Goal: Task Accomplishment & Management: Use online tool/utility

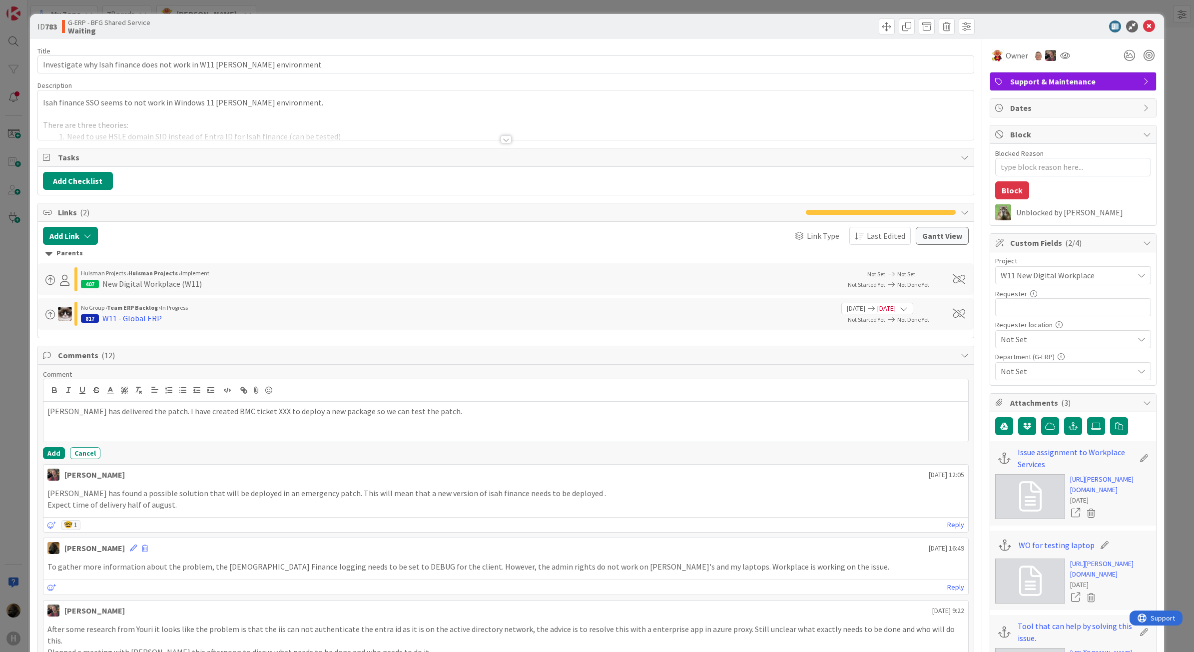
scroll to position [62, 0]
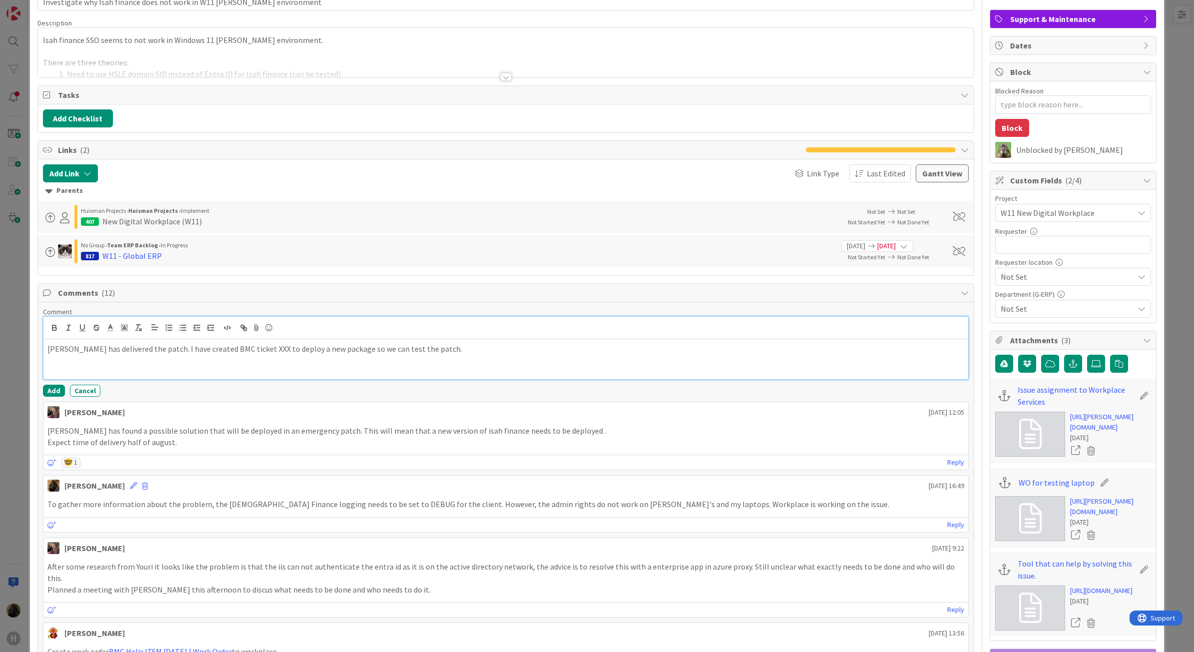
click at [232, 350] on p "[PERSON_NAME] has delivered the patch. I have created BMC ticket XXX to deploy …" at bounding box center [505, 348] width 917 height 11
paste div
click at [48, 397] on button "Add" at bounding box center [54, 391] width 22 height 12
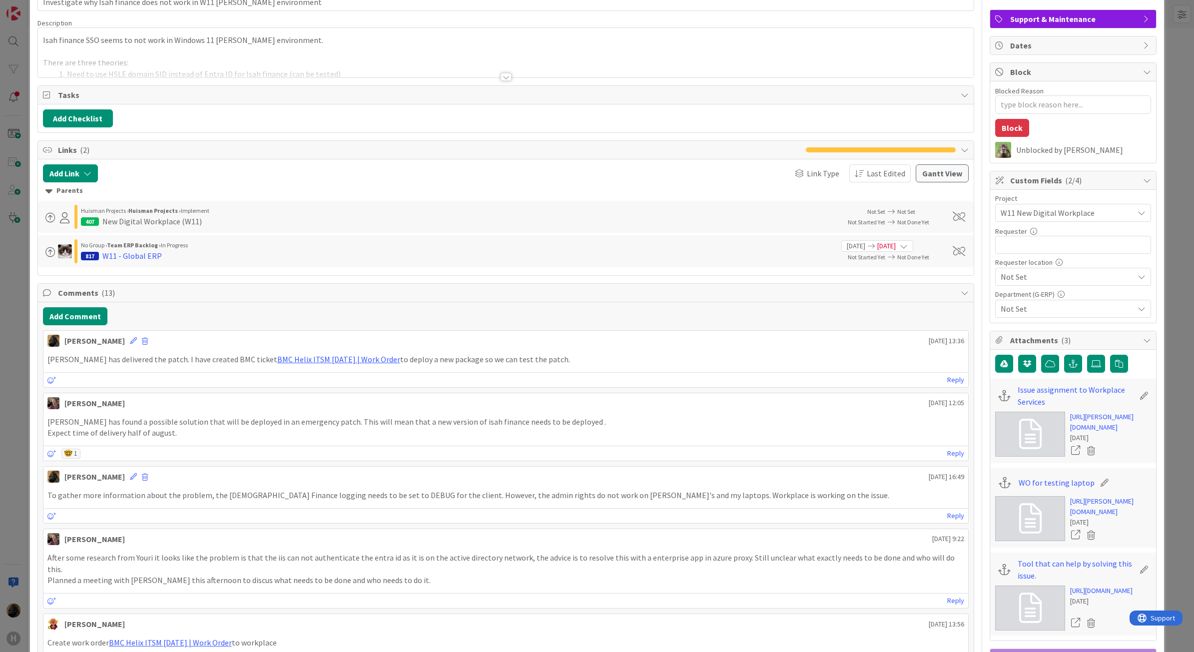
click at [18, 390] on div "ID 783 G-ERP - BFG Shared Service Waiting Title 69 / 128 Investigate why Isah f…" at bounding box center [597, 326] width 1194 height 652
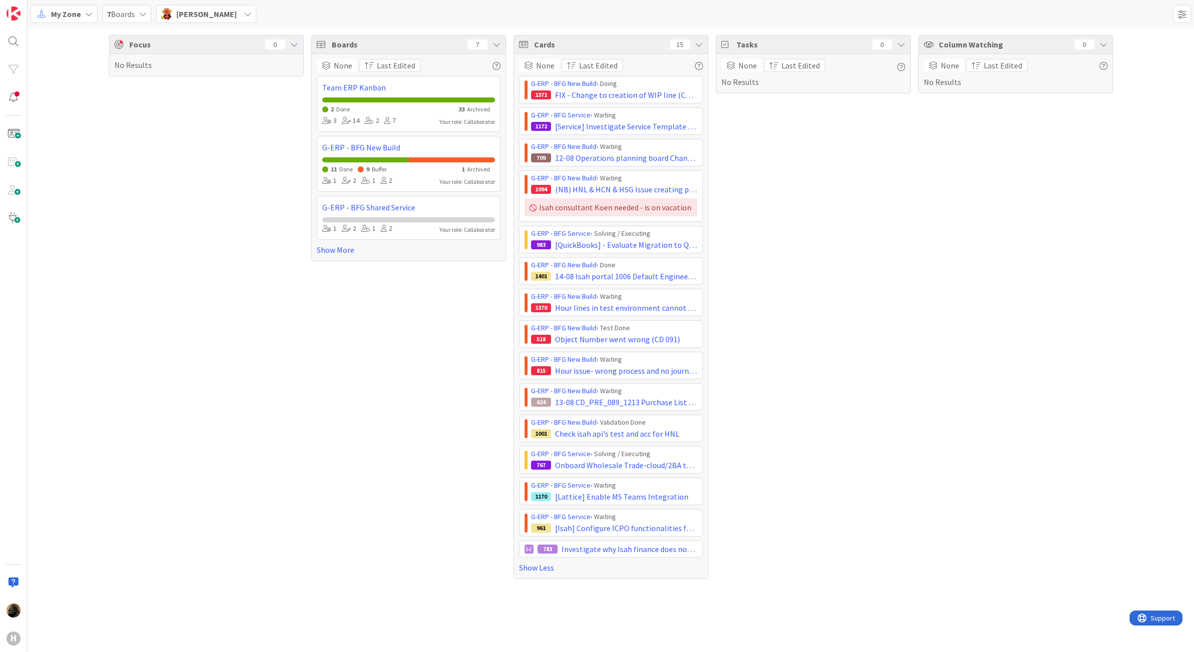
click at [309, 370] on div "Focus 0 No Results Boards 7 None Last Edited Team ERP Kanban 2 Done 33 Archived…" at bounding box center [610, 306] width 1166 height 559
click at [206, 16] on span "[PERSON_NAME]" at bounding box center [206, 14] width 60 height 12
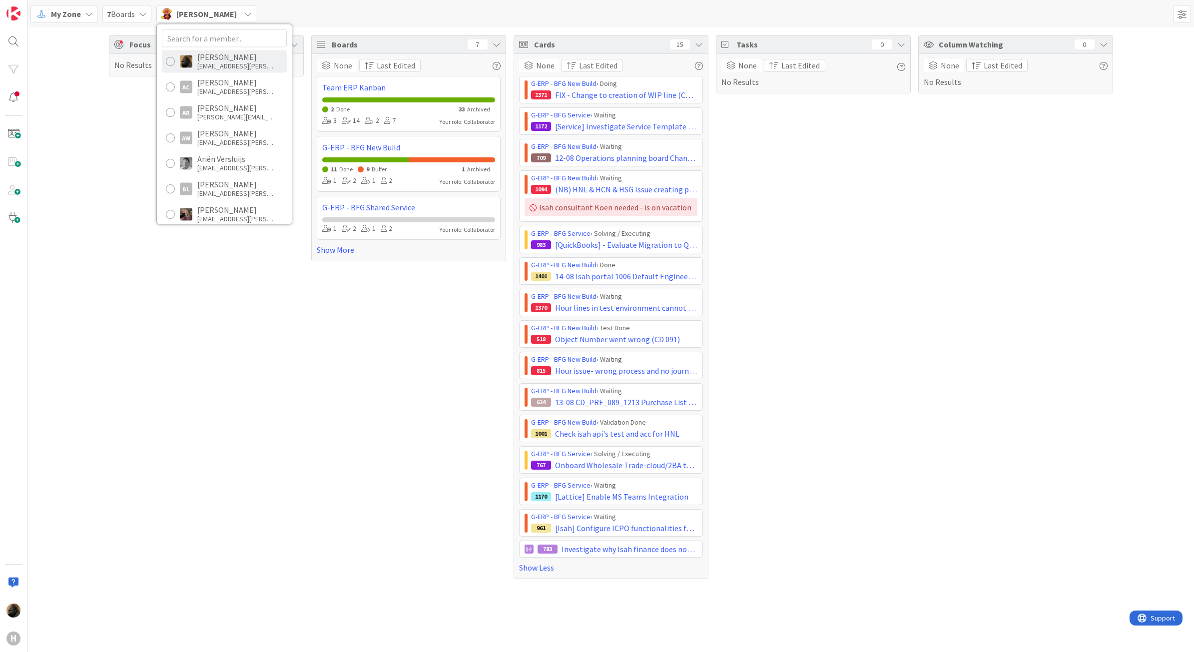
click at [206, 70] on div "[PERSON_NAME] [PERSON_NAME][EMAIL_ADDRESS][PERSON_NAME][DOMAIN_NAME]" at bounding box center [224, 61] width 125 height 22
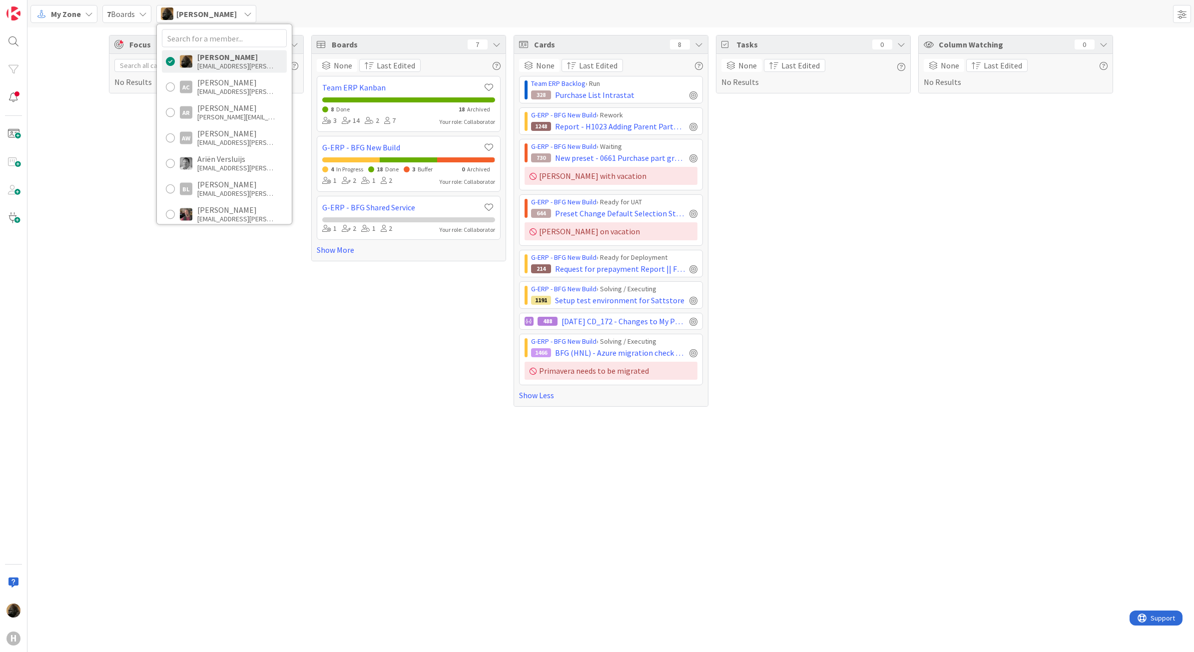
click at [144, 441] on div "Focus 0 No Results Boards 7 None Last Edited Team ERP Kanban 8 Done 18 Archived…" at bounding box center [610, 339] width 1166 height 624
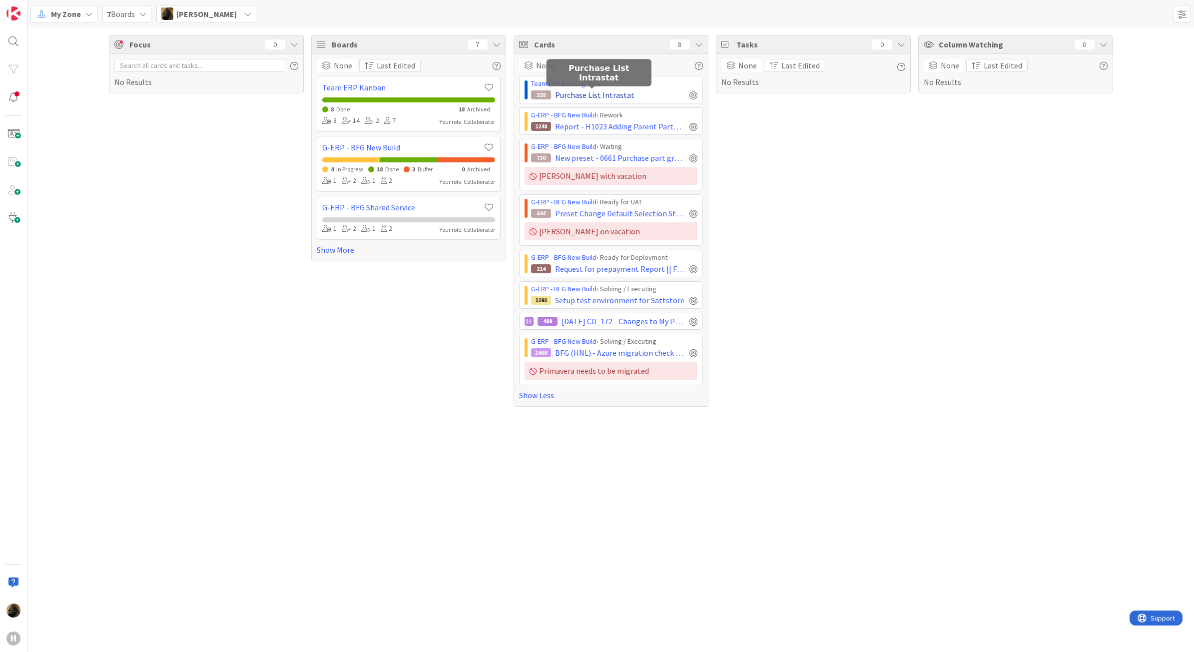
click at [620, 98] on span "Purchase List Intrastat" at bounding box center [594, 95] width 79 height 12
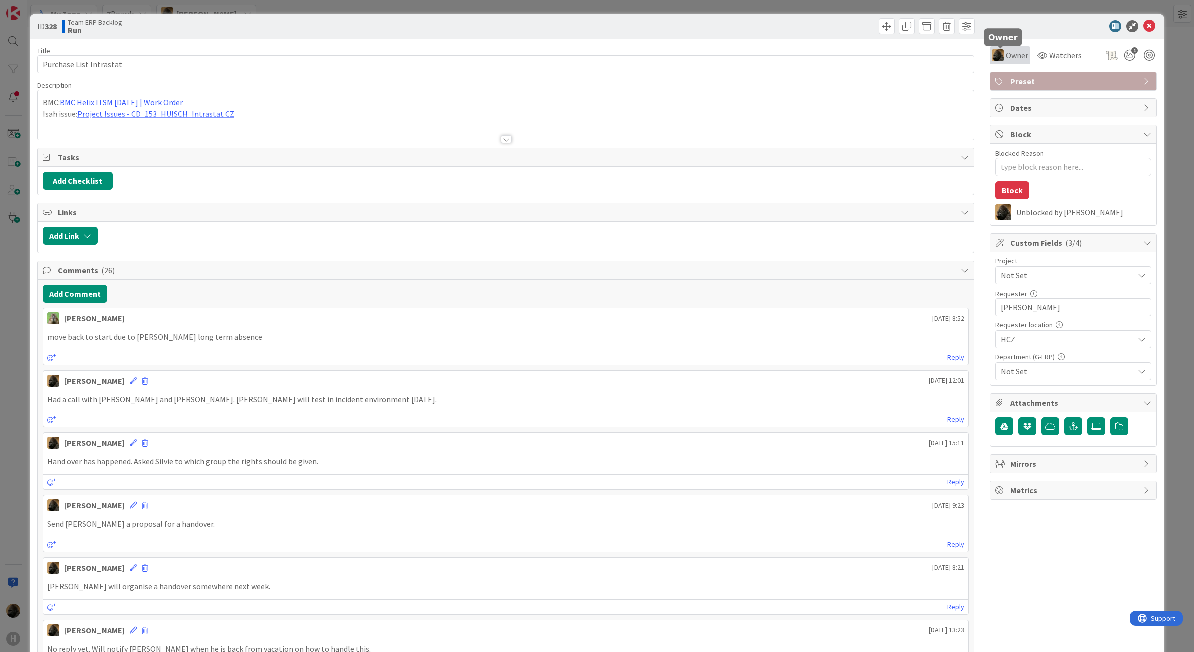
click at [1005, 58] on span "Owner" at bounding box center [1016, 55] width 22 height 12
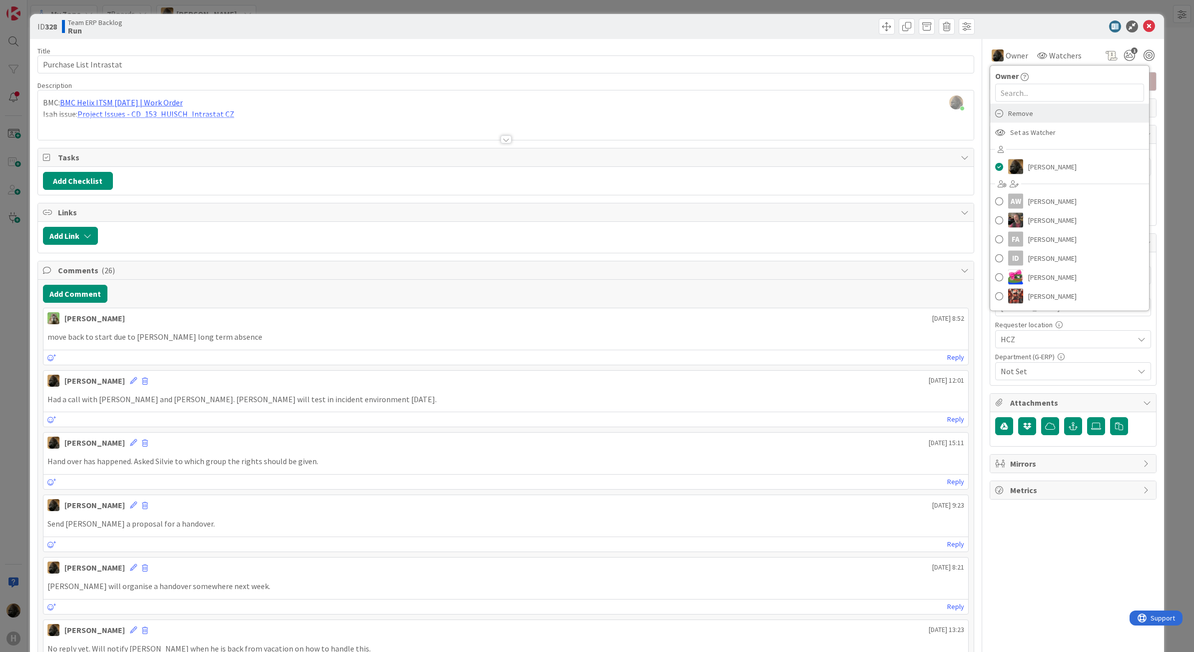
click at [1017, 118] on span "Remove" at bounding box center [1020, 113] width 25 height 15
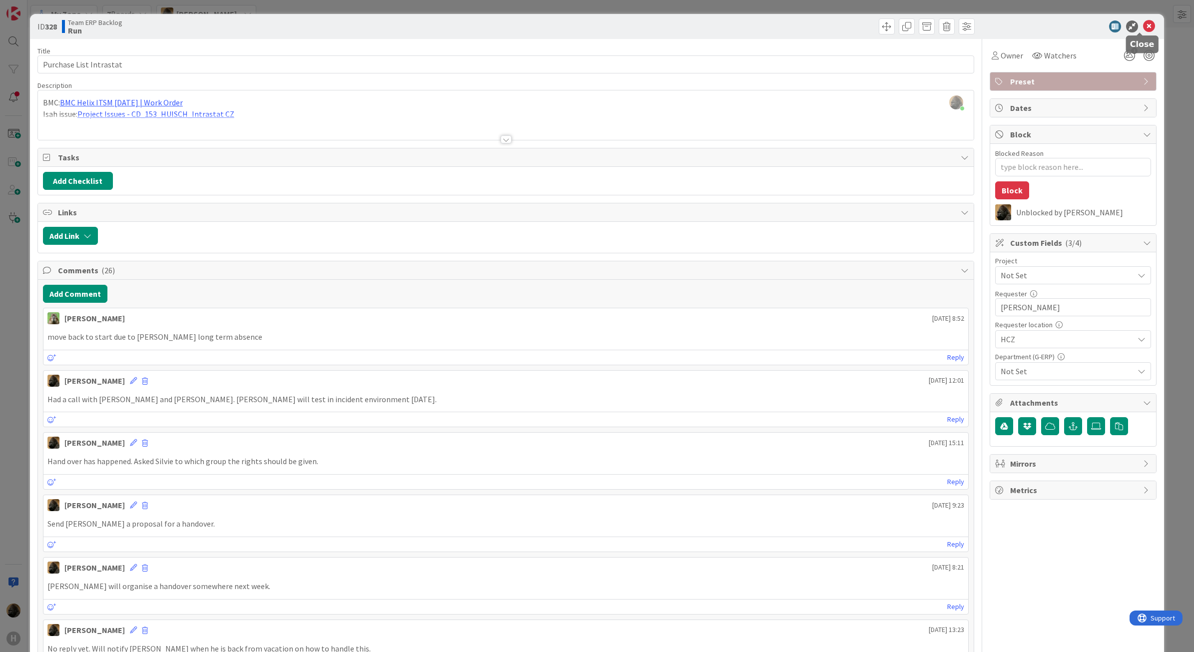
click at [1143, 25] on icon at bounding box center [1149, 26] width 12 height 12
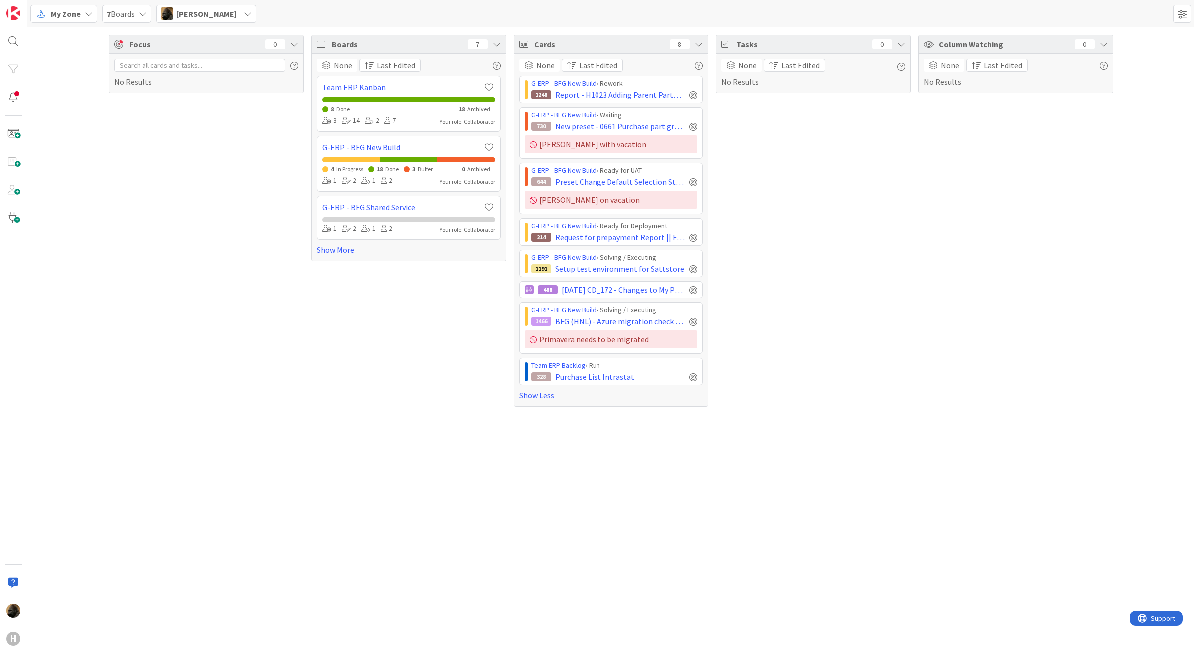
click at [967, 184] on div "Column Watching 0 None Last Edited No Results" at bounding box center [1015, 221] width 195 height 372
click at [597, 381] on span "Purchase List Intrastat" at bounding box center [594, 377] width 79 height 12
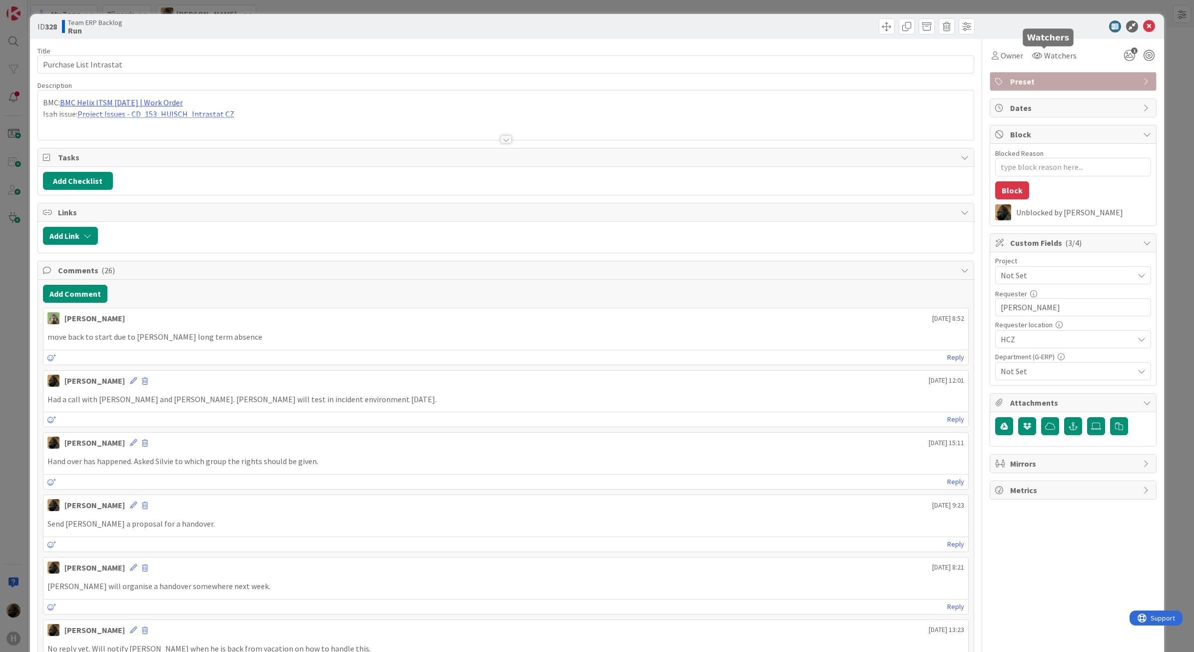
type textarea "x"
click at [1143, 23] on icon at bounding box center [1149, 26] width 12 height 12
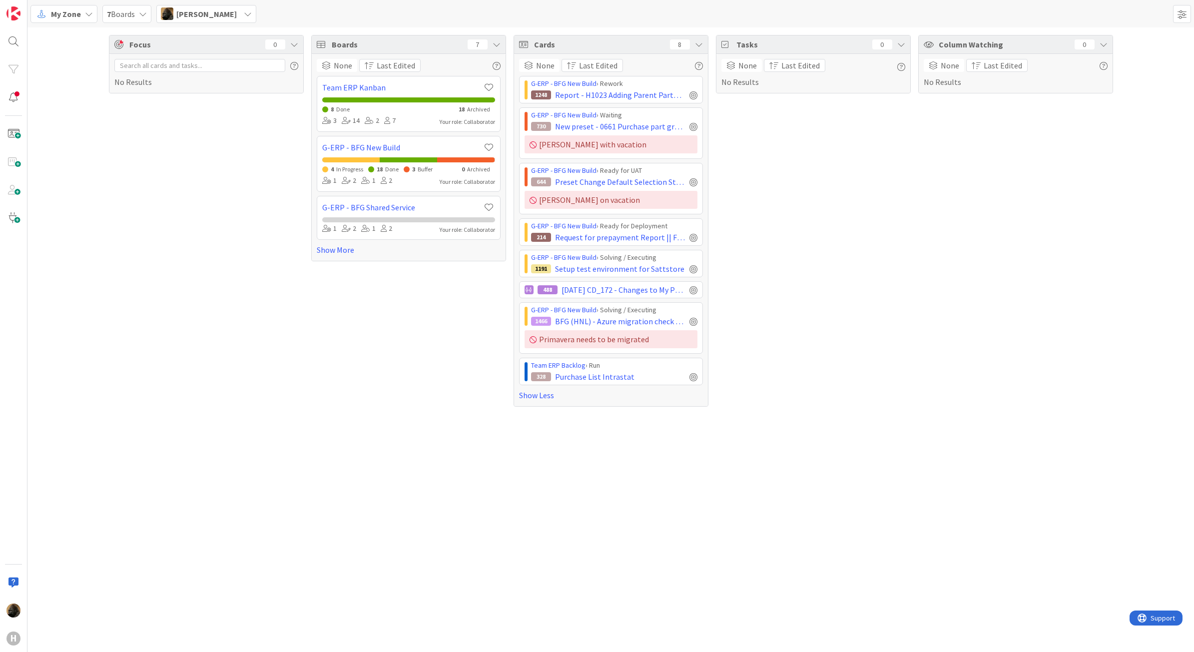
click at [979, 285] on div "Column Watching 0 None Last Edited No Results" at bounding box center [1015, 221] width 195 height 372
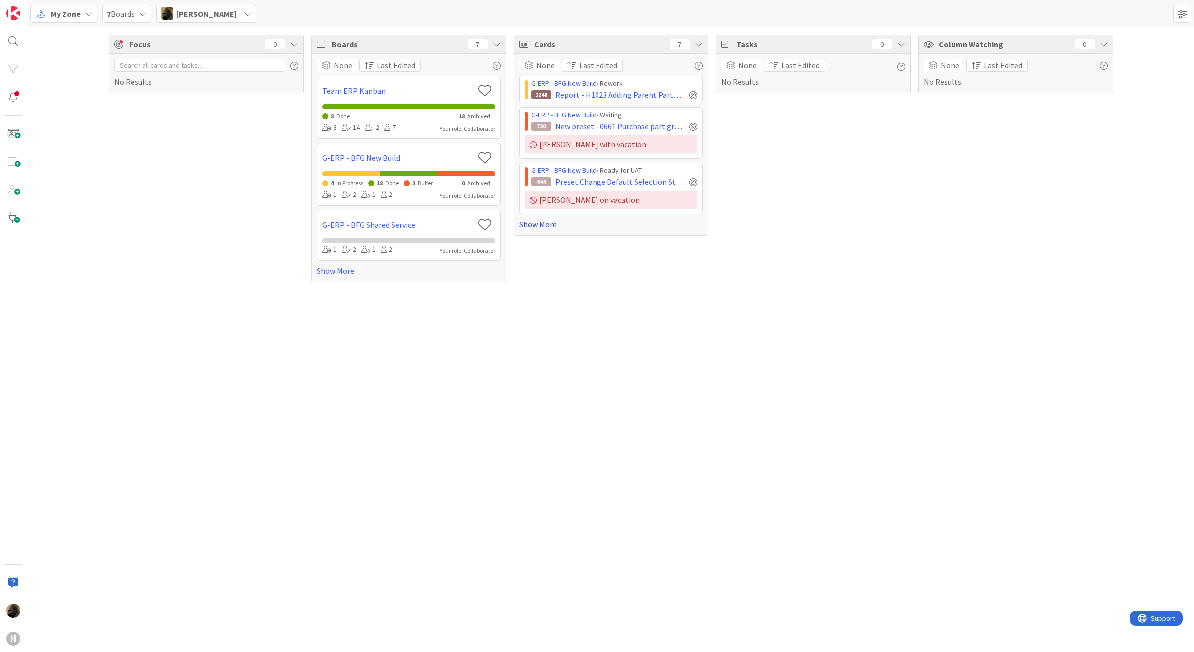
click at [543, 225] on link "Show More" at bounding box center [611, 224] width 184 height 12
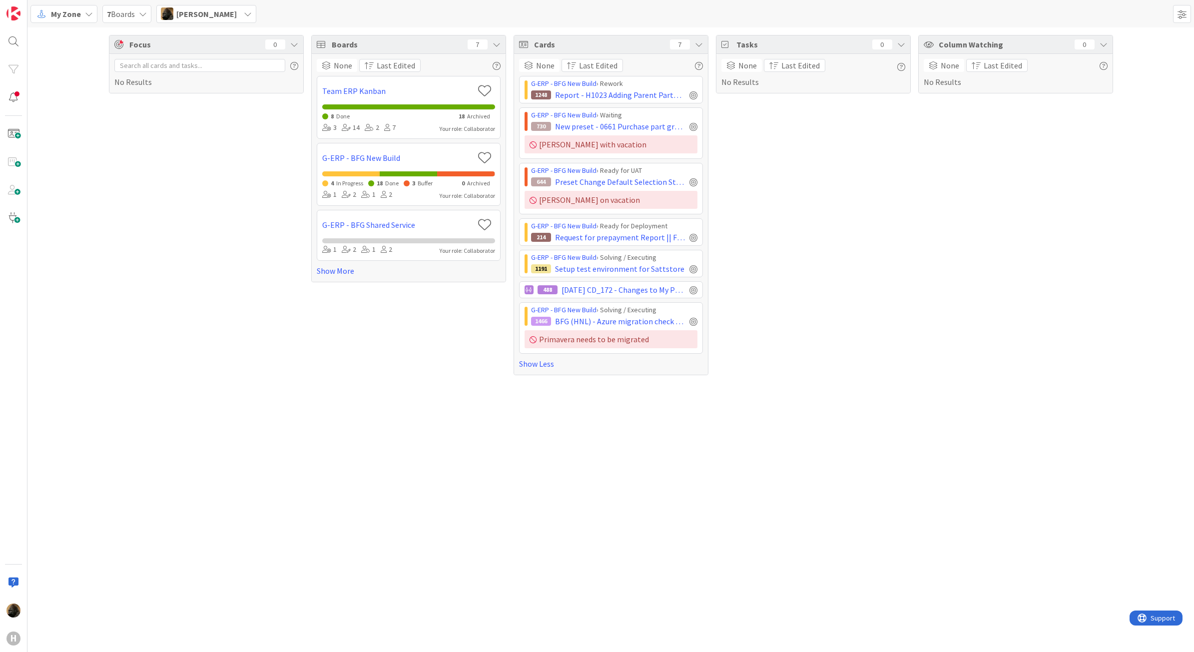
click at [189, 273] on div "Focus 0 No Results" at bounding box center [206, 205] width 195 height 340
